Goal: Task Accomplishment & Management: Use online tool/utility

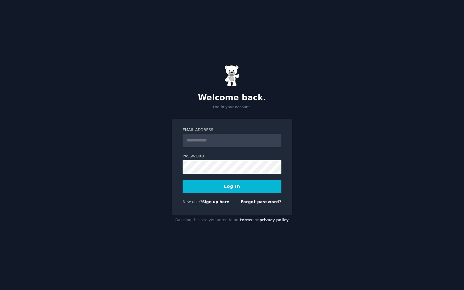
click at [0, 289] on com-1password-button at bounding box center [0, 290] width 0 height 0
type input "**********"
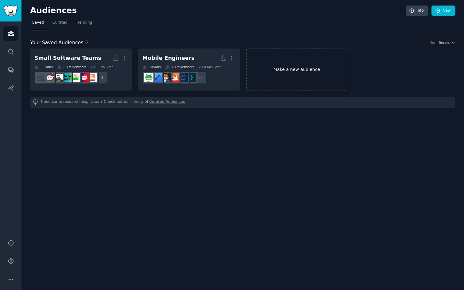
click at [304, 69] on link "Make a new audience" at bounding box center [297, 69] width 102 height 42
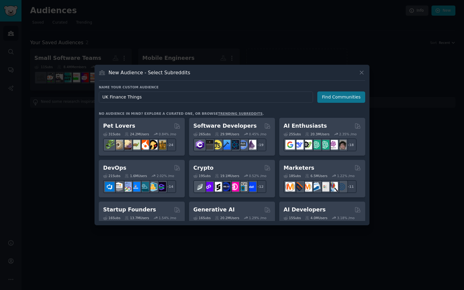
type input "UK Finance Things"
click at [347, 96] on button "Find Communities" at bounding box center [341, 96] width 48 height 11
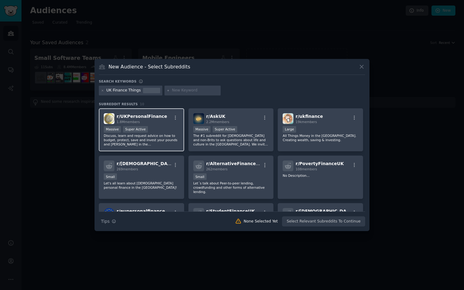
click at [167, 129] on div ">= 95th percentile for submissions / day Massive Super Active" at bounding box center [141, 130] width 75 height 8
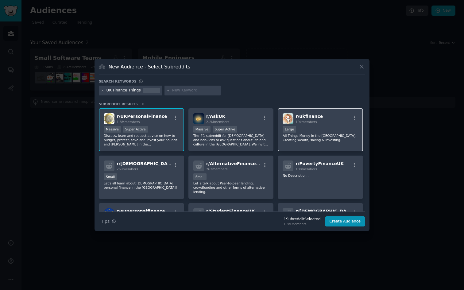
click at [321, 138] on p "All Things Money in the UK. Creating wealth, saving & investing." at bounding box center [319, 137] width 75 height 9
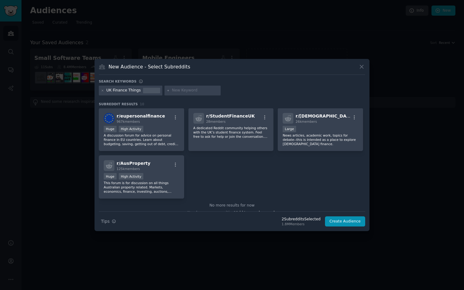
scroll to position [100, 0]
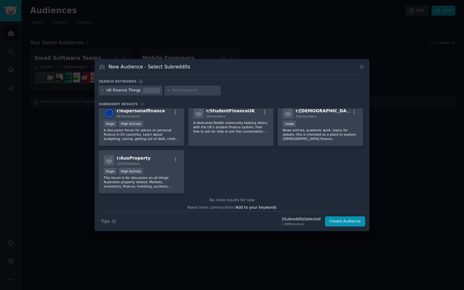
click at [182, 91] on input "text" at bounding box center [195, 91] width 47 height 6
type input "FIREUK"
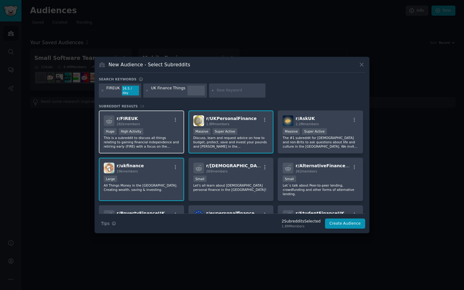
click at [162, 136] on p "This is a subreddit to discuss all things relating to gaining financial indepen…" at bounding box center [141, 142] width 75 height 13
click at [223, 90] on input "text" at bounding box center [240, 91] width 47 height 6
type input "HENRY UK"
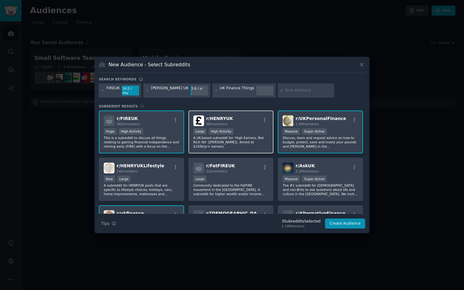
click at [251, 138] on p "A UK-based subreddit for ‘High Earners, Not Rich Yet’ (HENRY). Aimed at £150k/y…" at bounding box center [230, 142] width 75 height 13
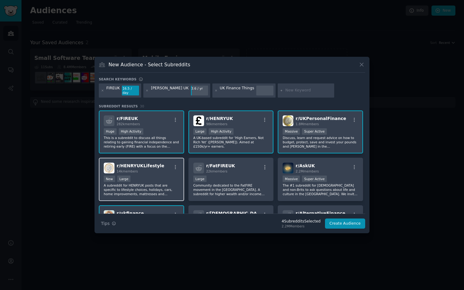
click at [155, 186] on p "A subreddit for HENRYUK posts that are specific to lifestyle choices, holidays,…" at bounding box center [141, 189] width 75 height 13
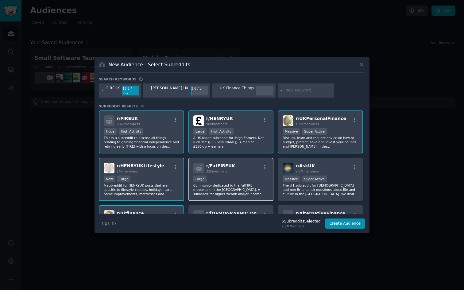
click at [215, 184] on p "Community dedicated to the FatFIRE movement in the UK. A subreddit for higher w…" at bounding box center [230, 189] width 75 height 13
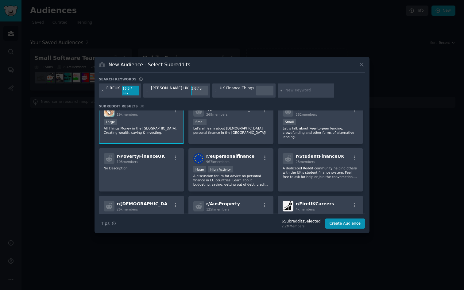
scroll to position [107, 0]
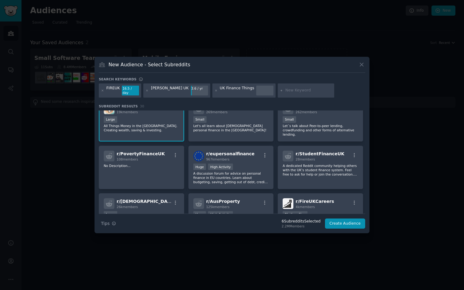
click at [285, 91] on input "text" at bounding box center [308, 91] width 47 height 6
type input "UKFrugal"
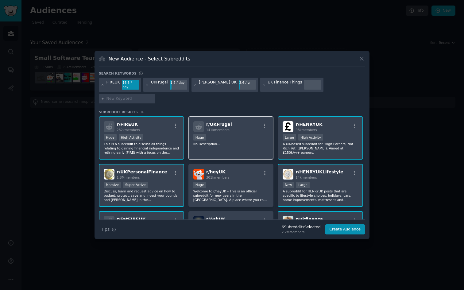
click at [238, 140] on div "r/ UKFrugal 141k members Huge No Description..." at bounding box center [230, 137] width 85 height 43
click at [153, 96] on input "text" at bounding box center [129, 99] width 47 height 6
type input "beermoneyuk"
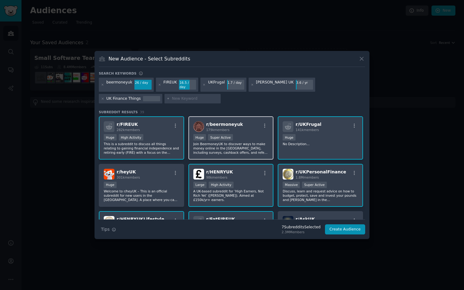
click at [247, 146] on p "Join BeermoneyUK to discover ways to make money online in the UK, including sur…" at bounding box center [230, 148] width 75 height 13
click at [347, 227] on button "Create Audience" at bounding box center [345, 229] width 40 height 10
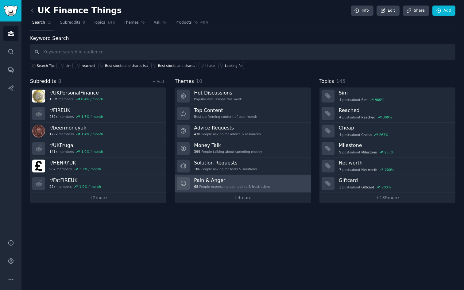
click at [252, 180] on h3 "Pain & Anger" at bounding box center [232, 180] width 76 height 6
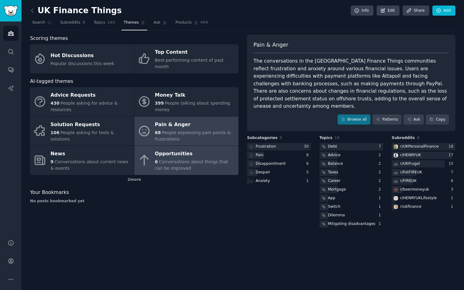
click at [183, 159] on span "Conversations about things that can be improved" at bounding box center [191, 164] width 73 height 11
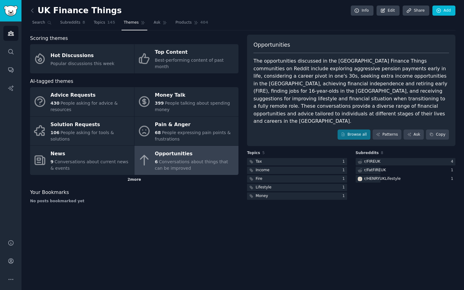
click at [131, 175] on div "2 more" at bounding box center [134, 180] width 208 height 10
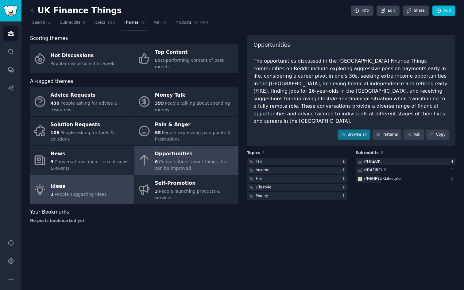
click at [101, 182] on div "Ideas" at bounding box center [79, 187] width 56 height 10
